Goal: Transaction & Acquisition: Obtain resource

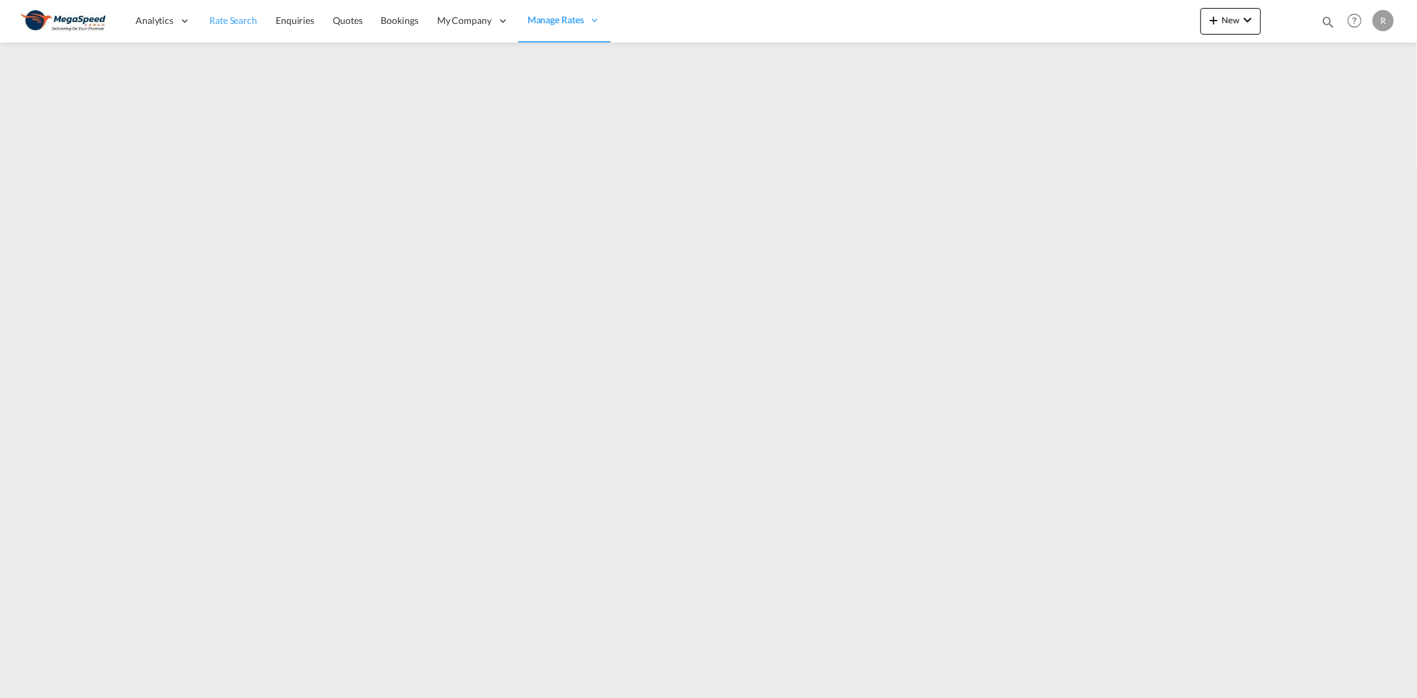
click at [213, 15] on span "Rate Search" at bounding box center [233, 20] width 48 height 11
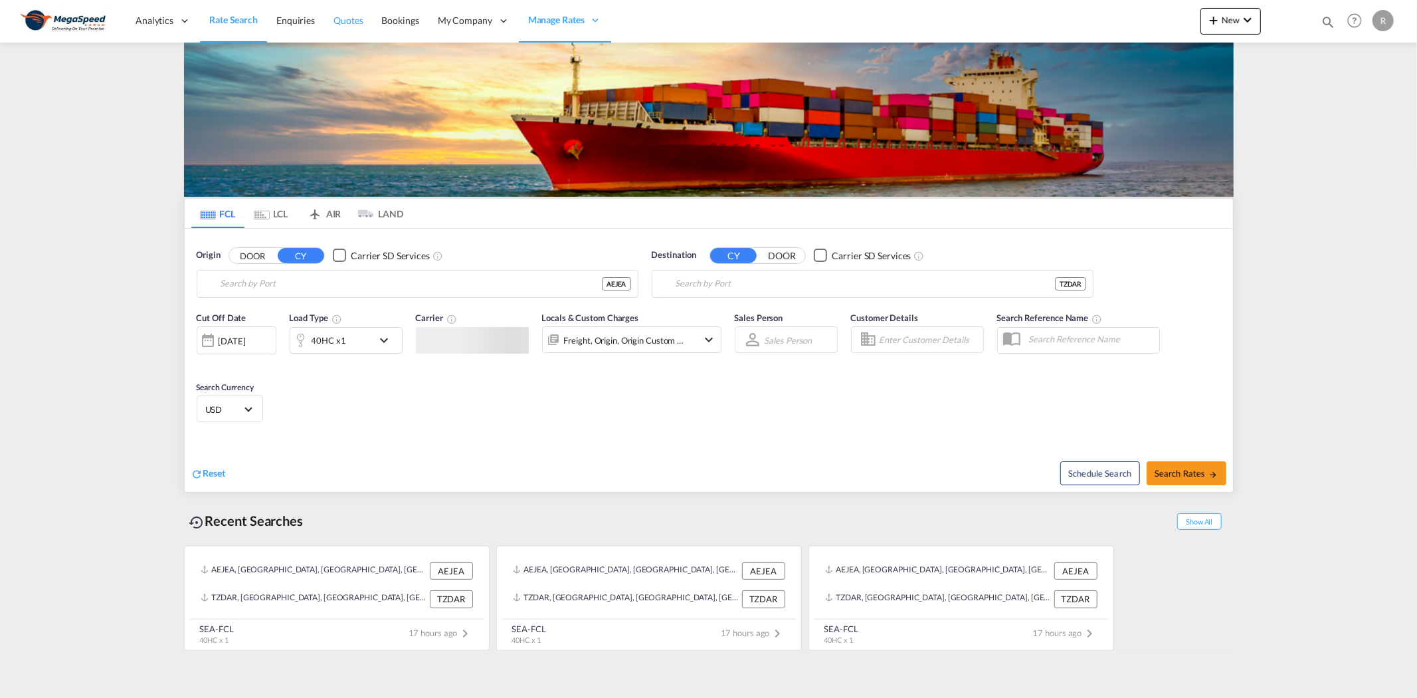
type input "[GEOGRAPHIC_DATA], [GEOGRAPHIC_DATA]"
type input "[GEOGRAPHIC_DATA], TZDAR"
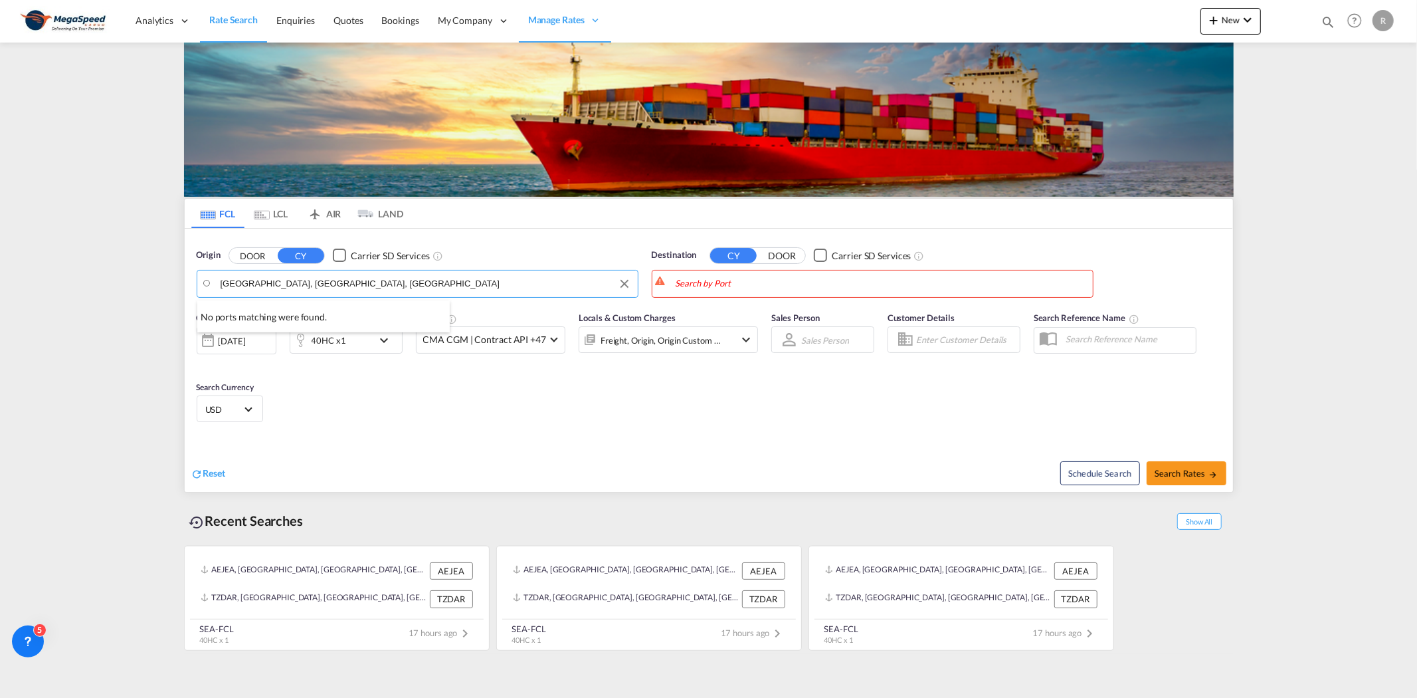
type input "[GEOGRAPHIC_DATA], [GEOGRAPHIC_DATA], [GEOGRAPHIC_DATA]"
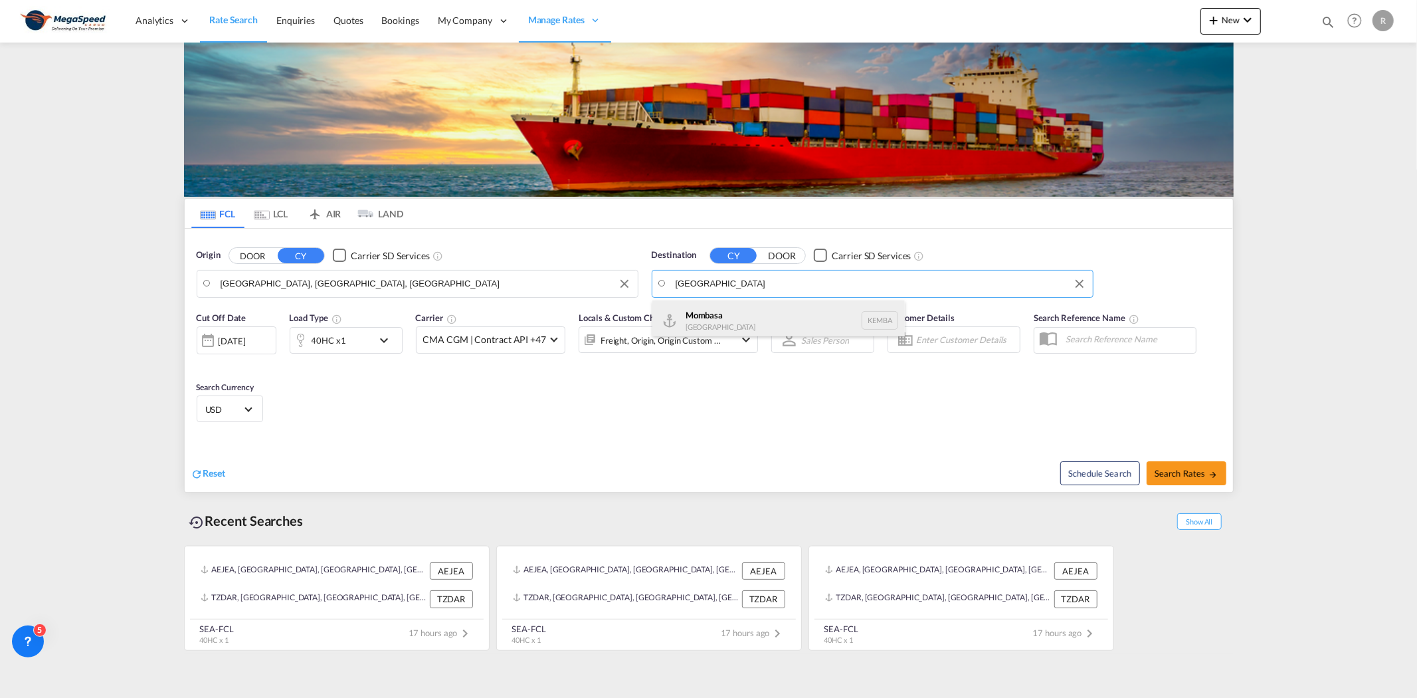
click at [791, 314] on div "Mombasa [GEOGRAPHIC_DATA] [GEOGRAPHIC_DATA]" at bounding box center [778, 320] width 252 height 40
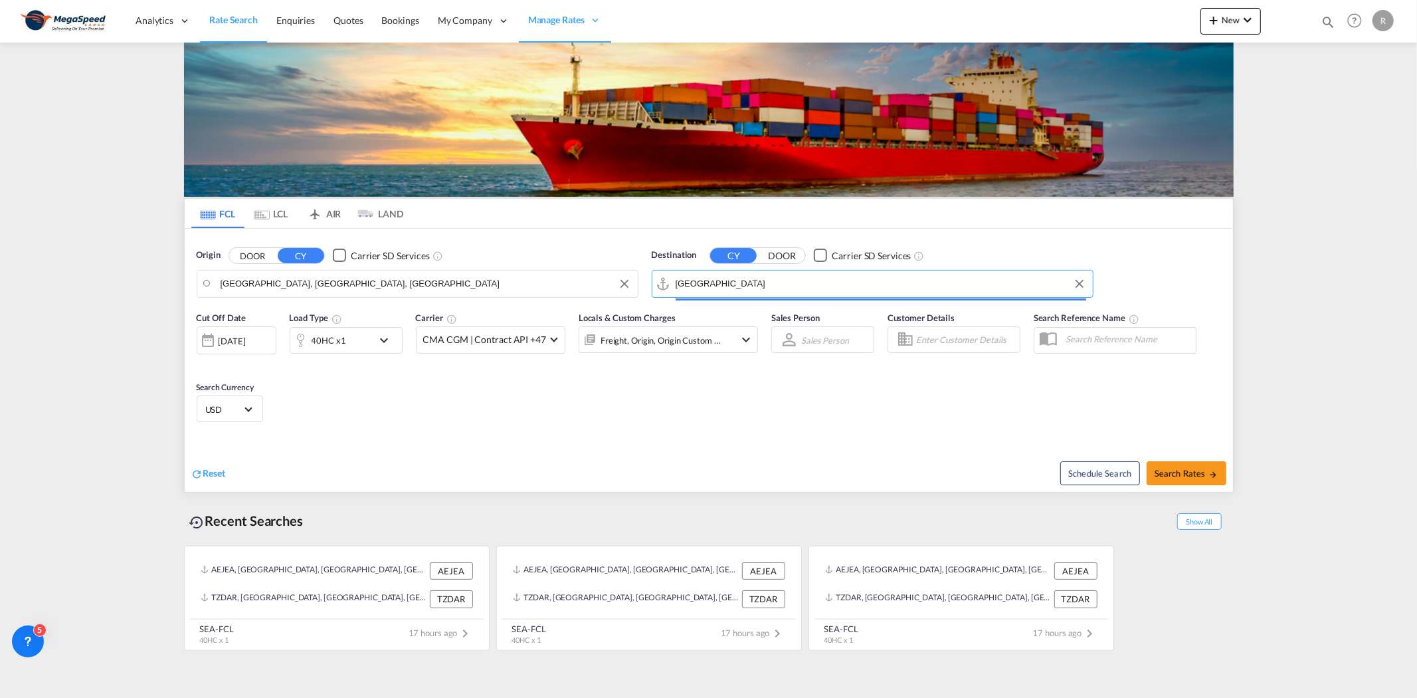
type input "Mombasa, KEMBA"
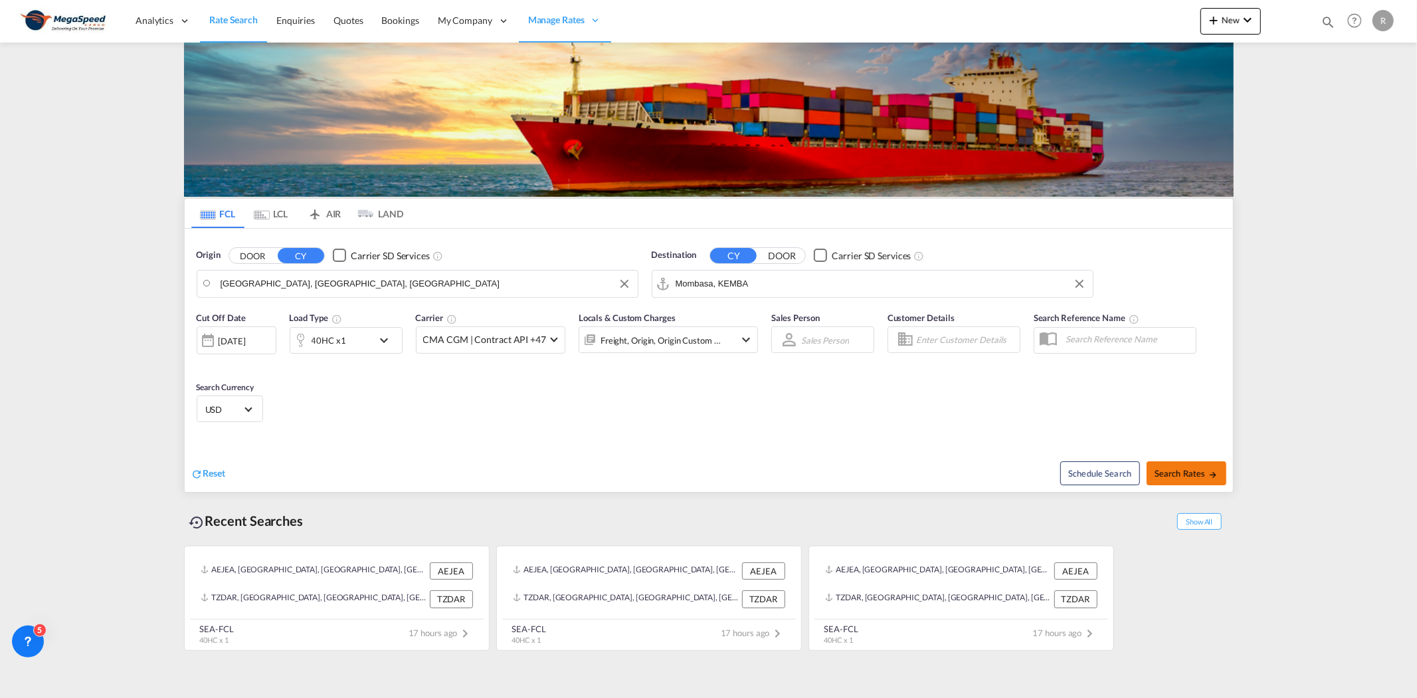
click at [1201, 474] on span "Search Rates" at bounding box center [1187, 473] width 64 height 11
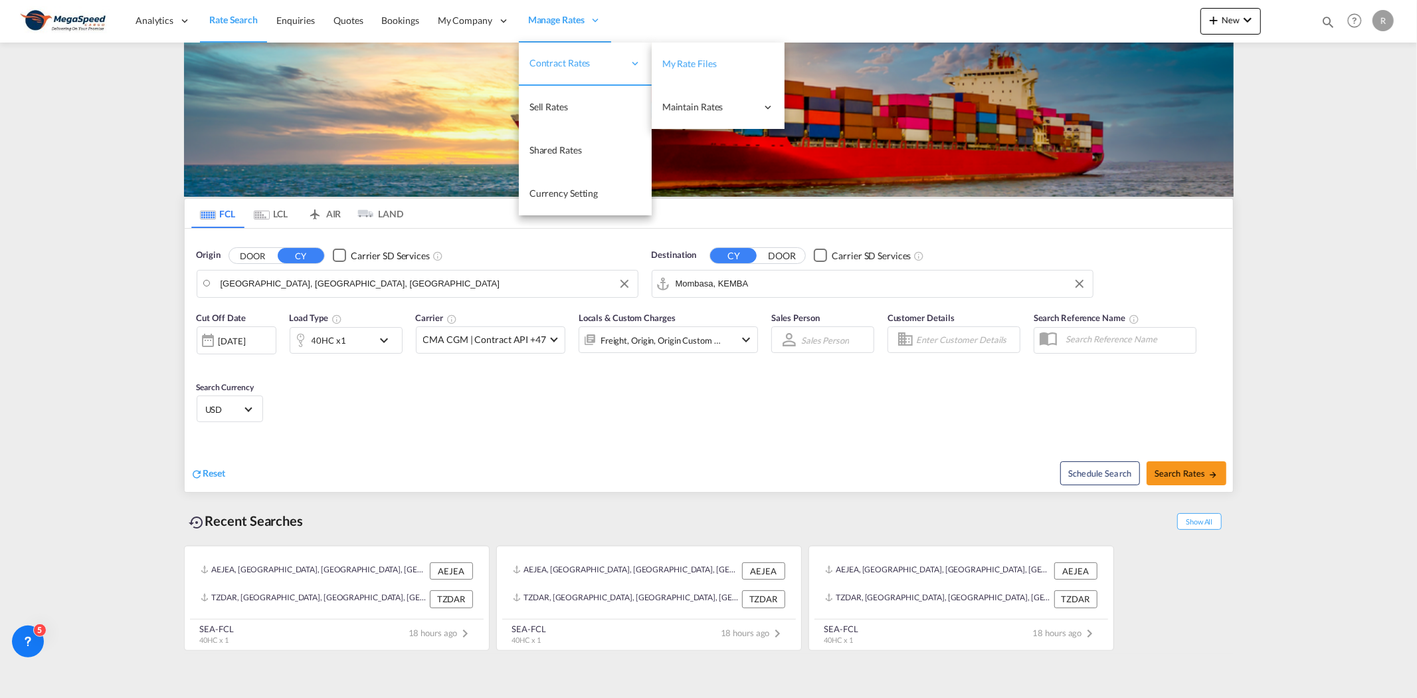
click at [712, 70] on span "My Rate Files" at bounding box center [689, 63] width 54 height 13
